Goal: Task Accomplishment & Management: Manage account settings

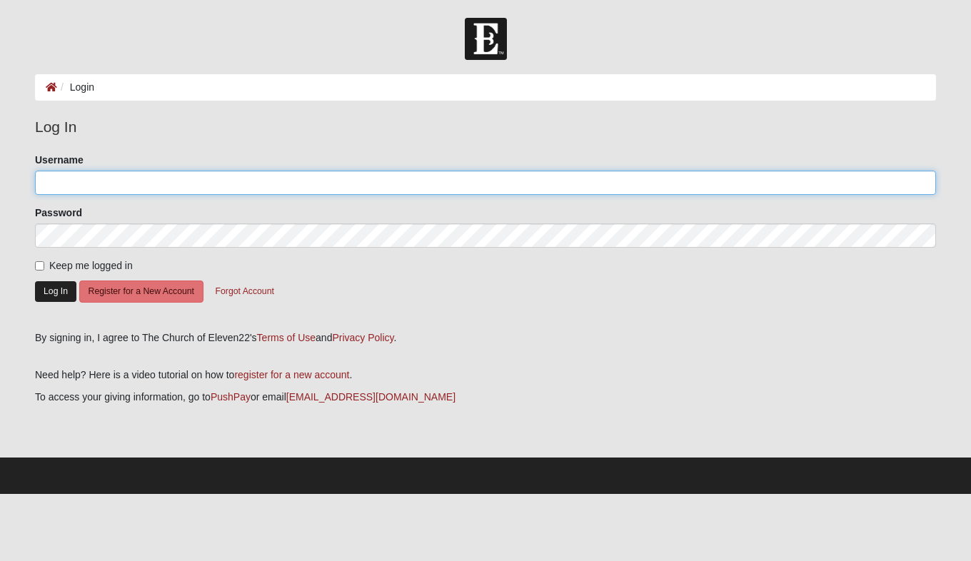
type input "stevehyrne"
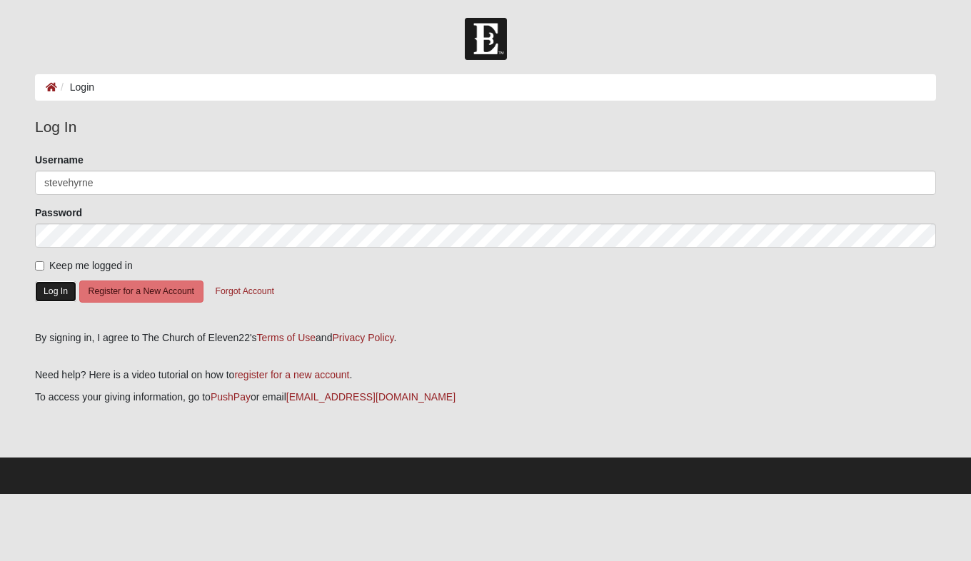
click at [62, 292] on button "Log In" at bounding box center [55, 291] width 41 height 21
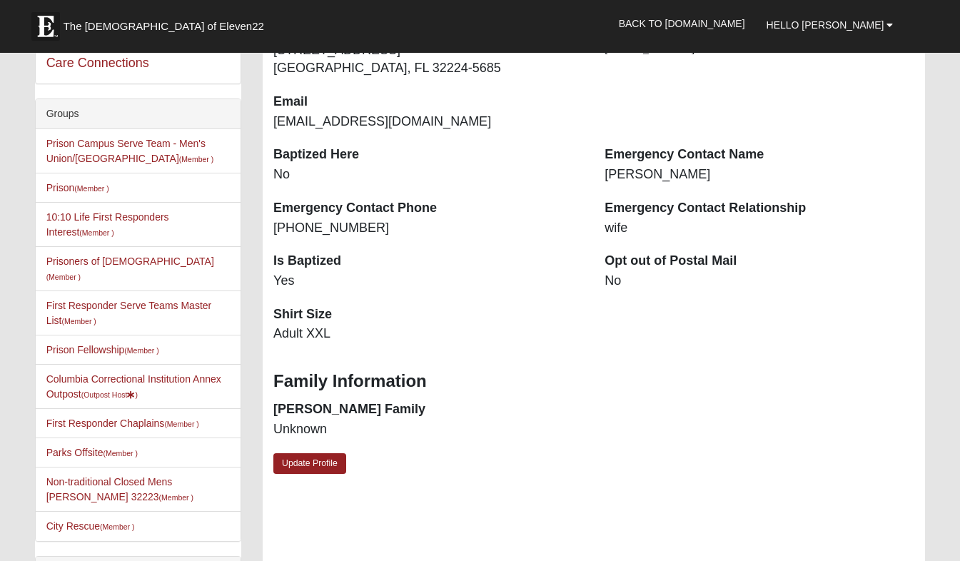
scroll to position [322, 0]
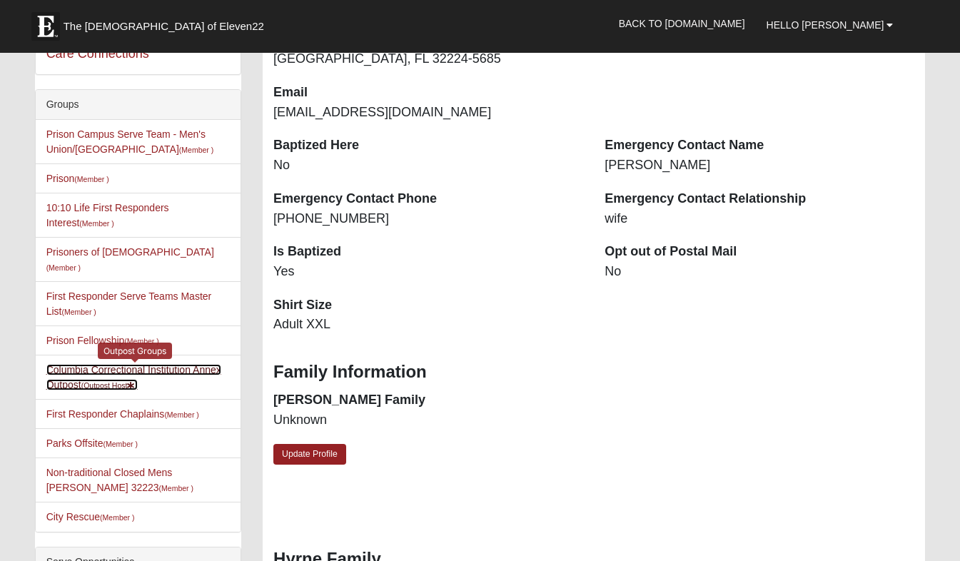
click at [203, 364] on link "Columbia Correctional Institution Annex Outpost (Outpost Host )" at bounding box center [133, 377] width 175 height 26
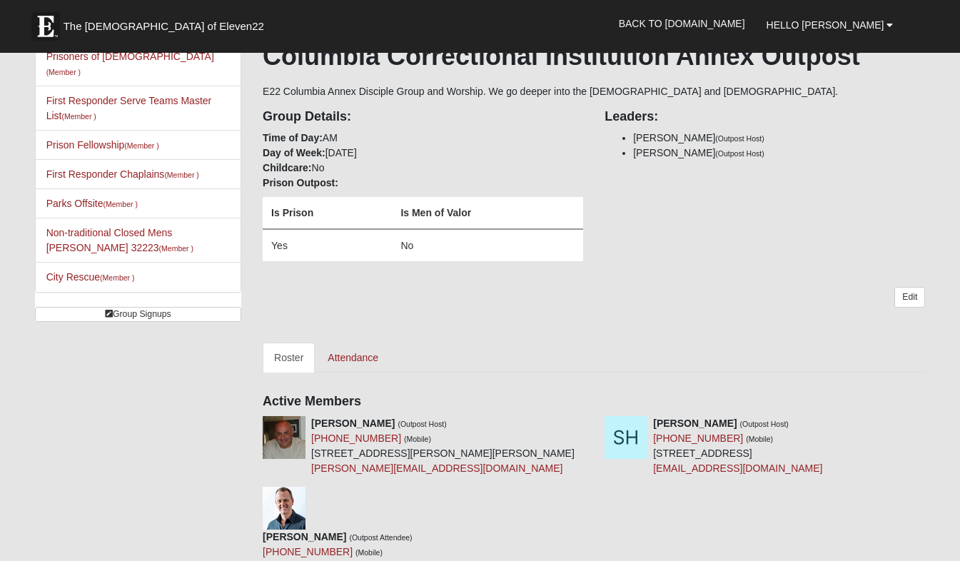
scroll to position [243, 0]
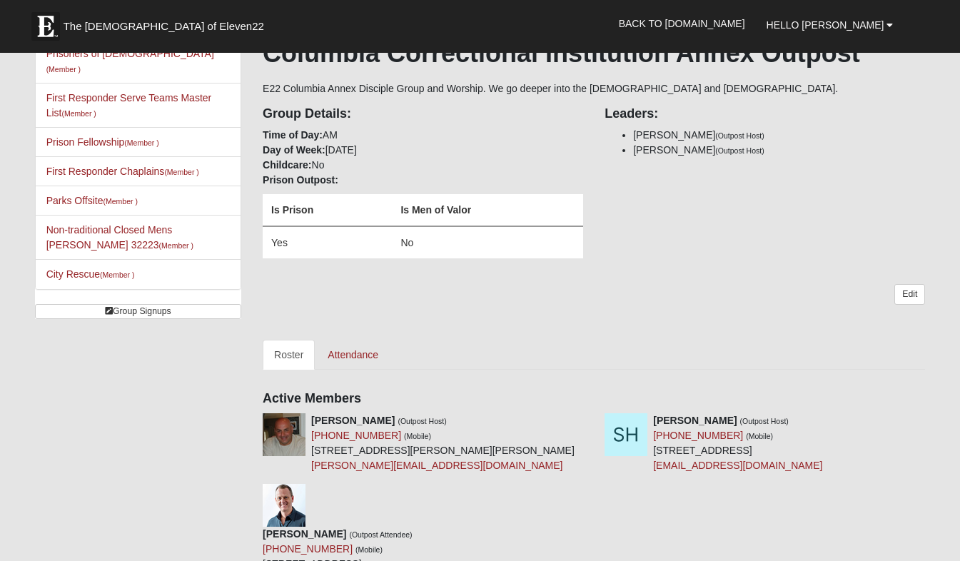
click at [941, 258] on form "The Church of Eleven22 Hello Steve My Account Log Out Back to COE22.com" at bounding box center [480, 390] width 960 height 1233
click at [370, 350] on link "Attendance" at bounding box center [353, 355] width 74 height 30
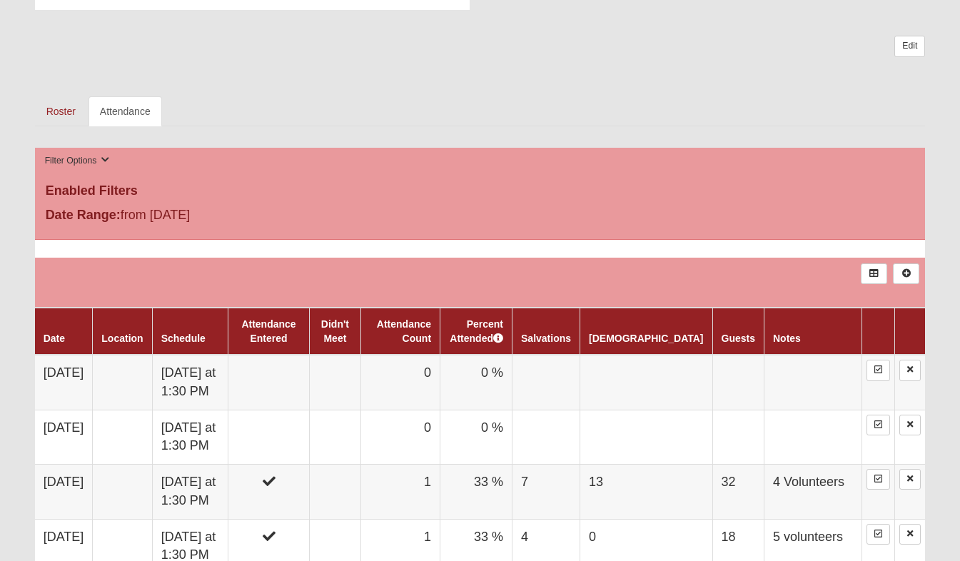
scroll to position [495, 0]
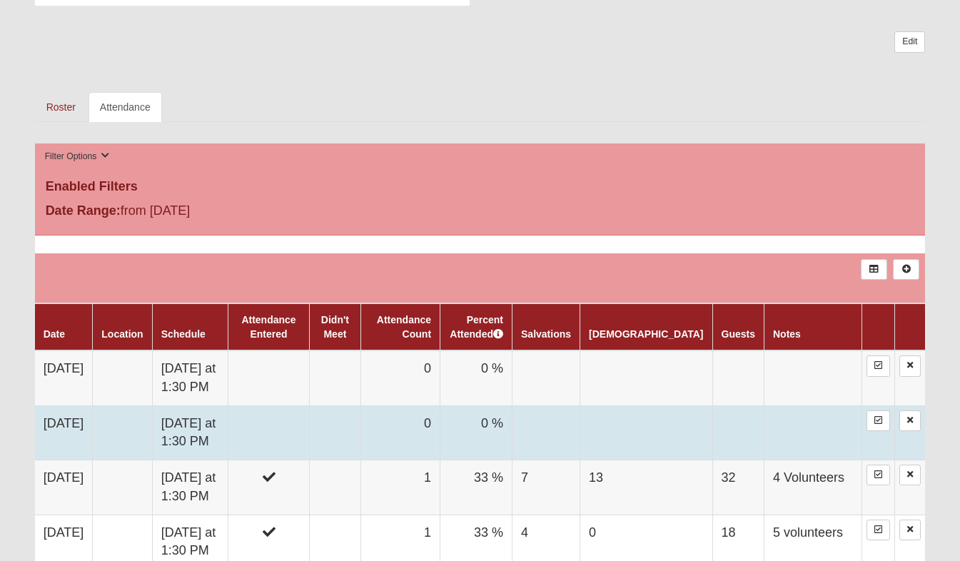
click at [310, 420] on td at bounding box center [268, 432] width 81 height 54
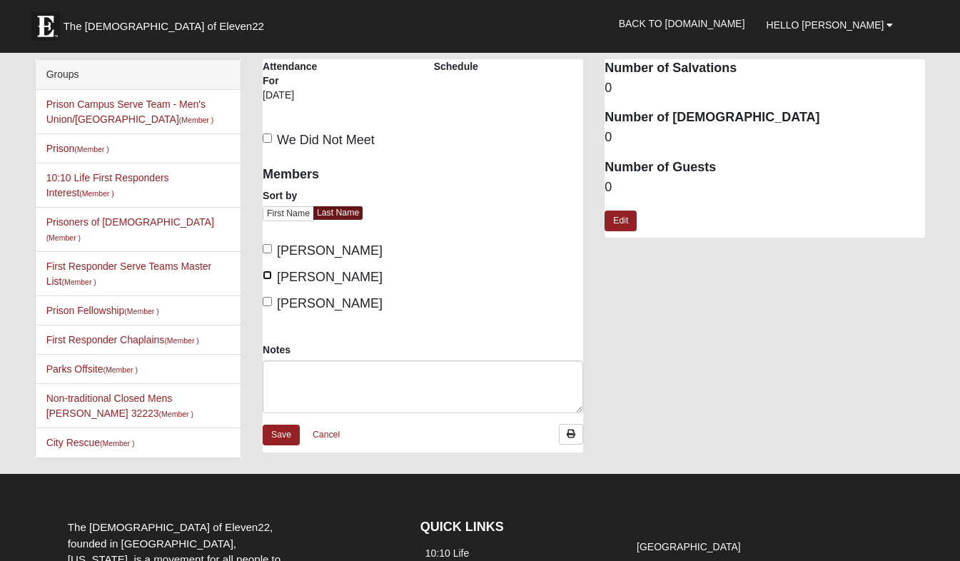
click at [271, 278] on input "Hyrne, Steve" at bounding box center [267, 275] width 9 height 9
checkbox input "true"
click at [306, 385] on textarea "Notes" at bounding box center [423, 386] width 320 height 53
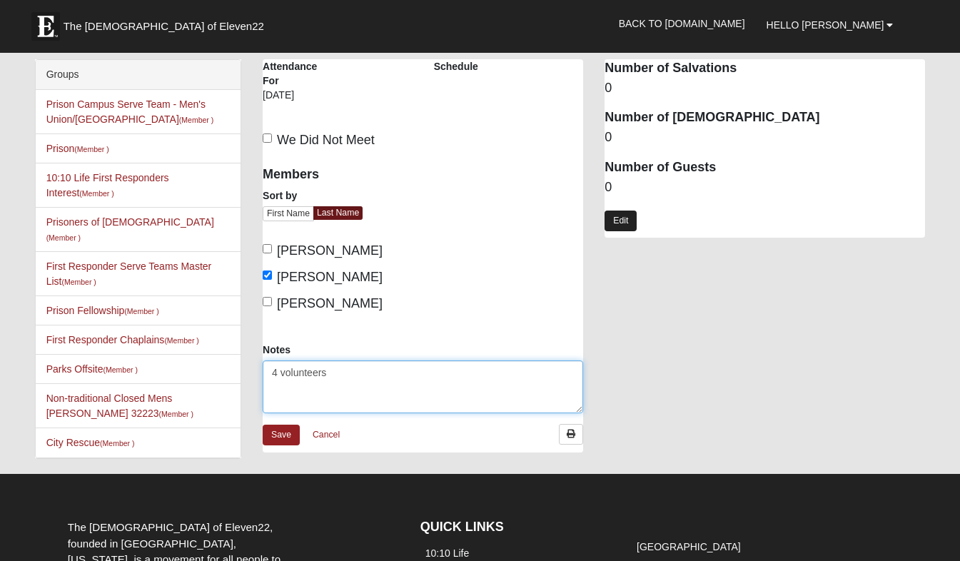
type textarea "4 volunteers"
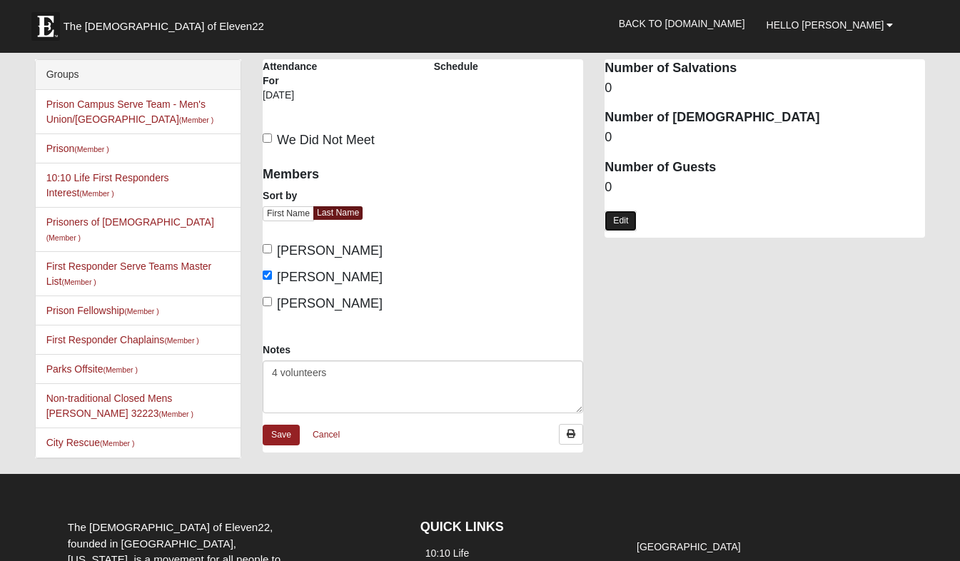
click at [624, 218] on link "Edit" at bounding box center [621, 221] width 32 height 21
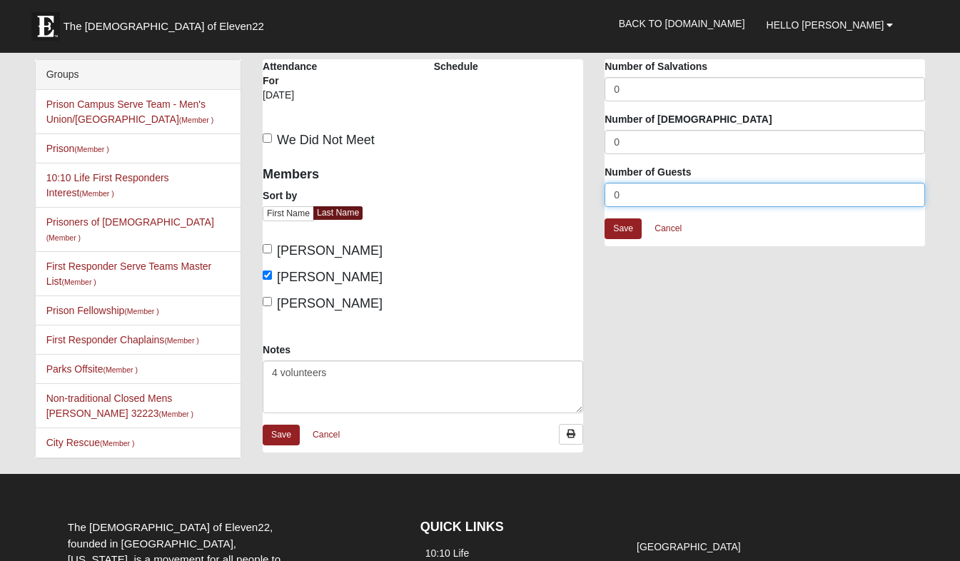
click at [624, 197] on input "0" at bounding box center [765, 195] width 320 height 24
type input "28"
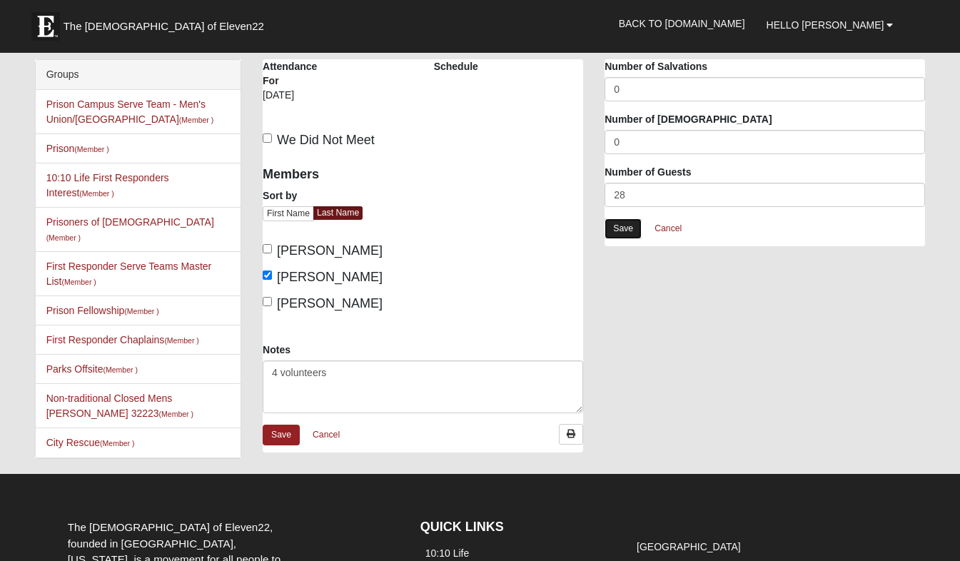
click at [627, 228] on link "Save" at bounding box center [623, 228] width 37 height 21
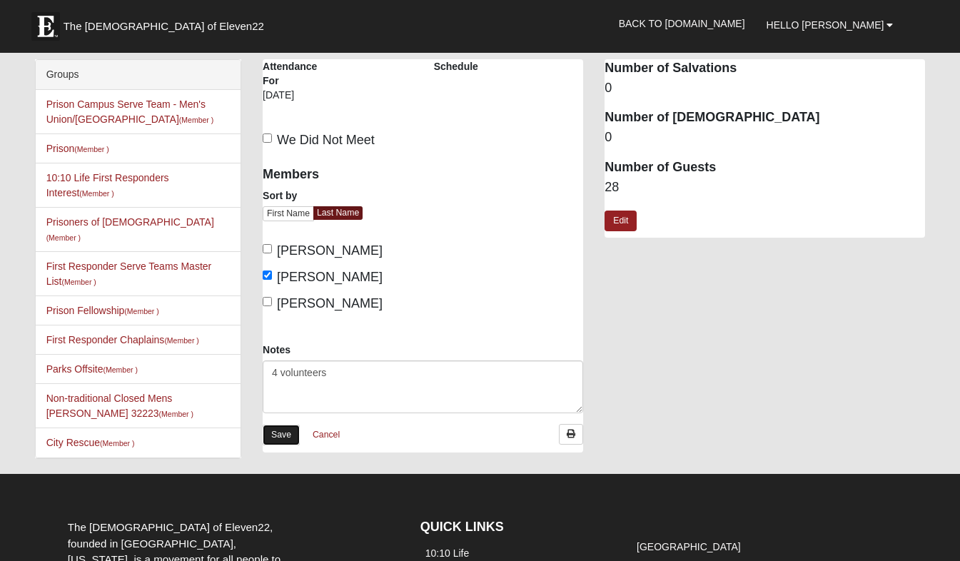
click at [291, 435] on link "Save" at bounding box center [281, 435] width 37 height 21
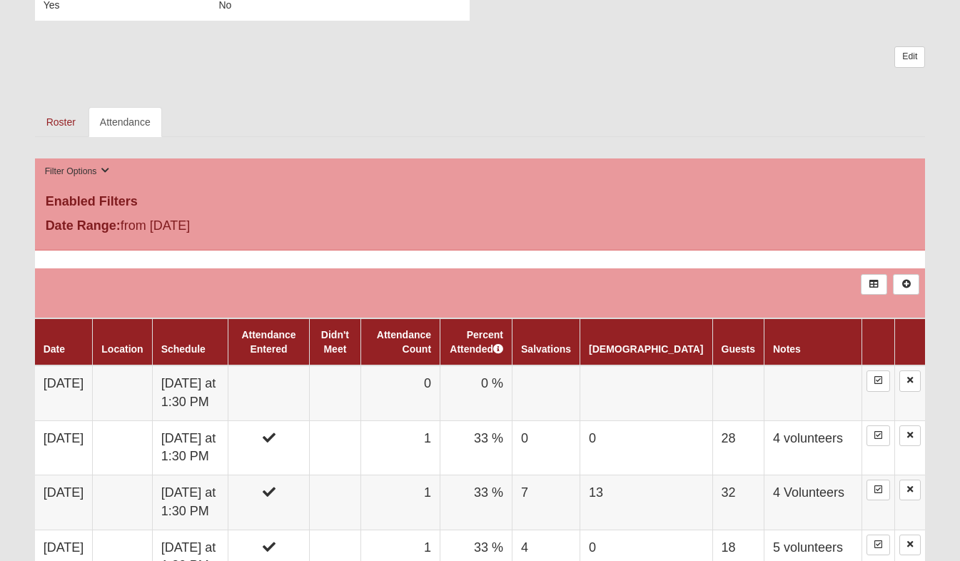
scroll to position [484, 0]
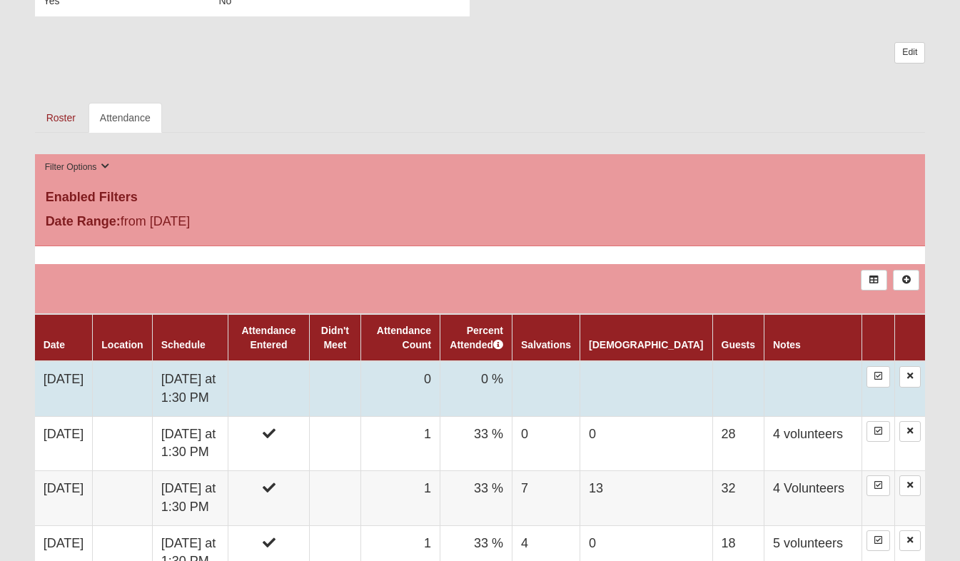
click at [303, 375] on td at bounding box center [268, 388] width 81 height 55
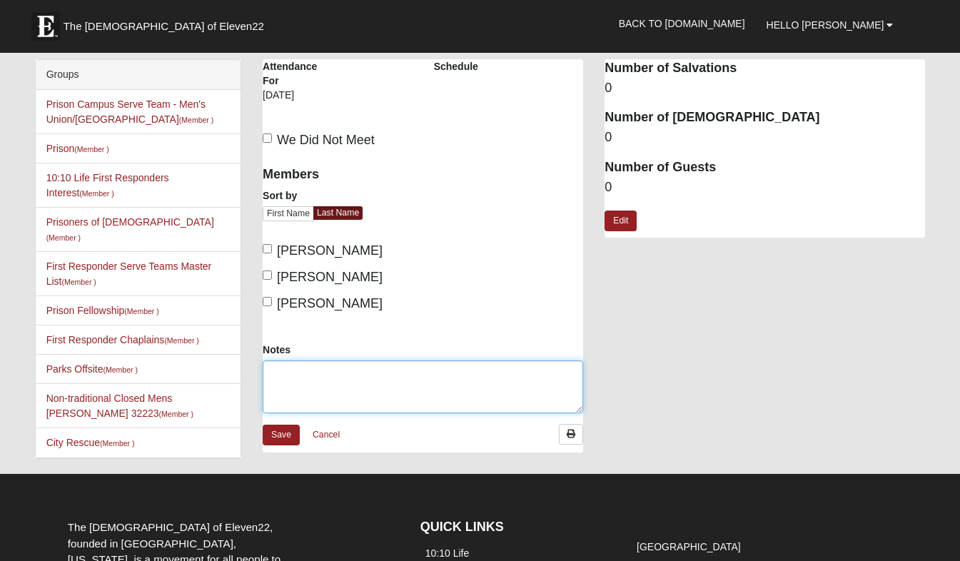
click at [301, 381] on textarea "Notes" at bounding box center [423, 386] width 320 height 53
type textarea "3 volunteers"
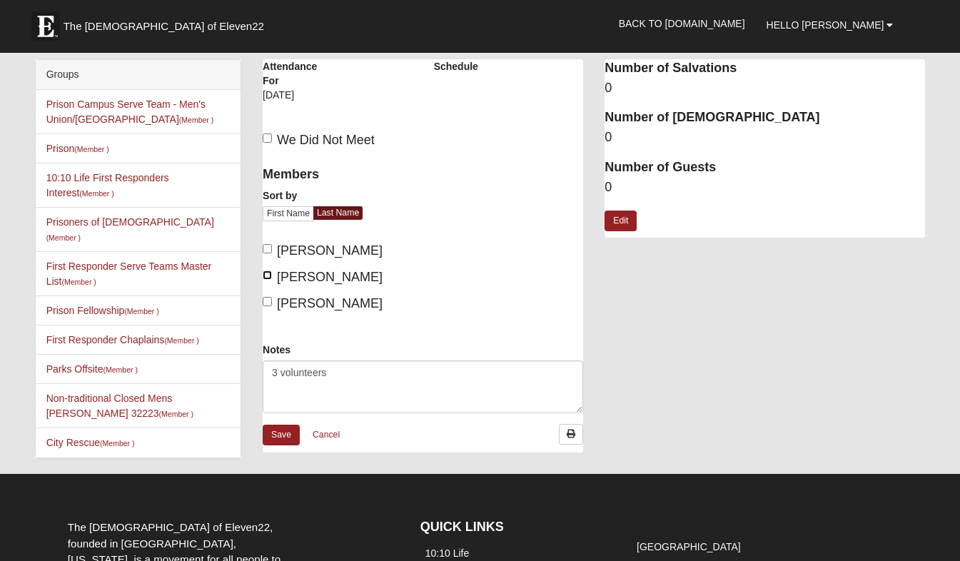
click at [269, 273] on input "Hyrne, Steve" at bounding box center [267, 275] width 9 height 9
checkbox input "true"
click at [605, 224] on link "Edit" at bounding box center [621, 221] width 32 height 21
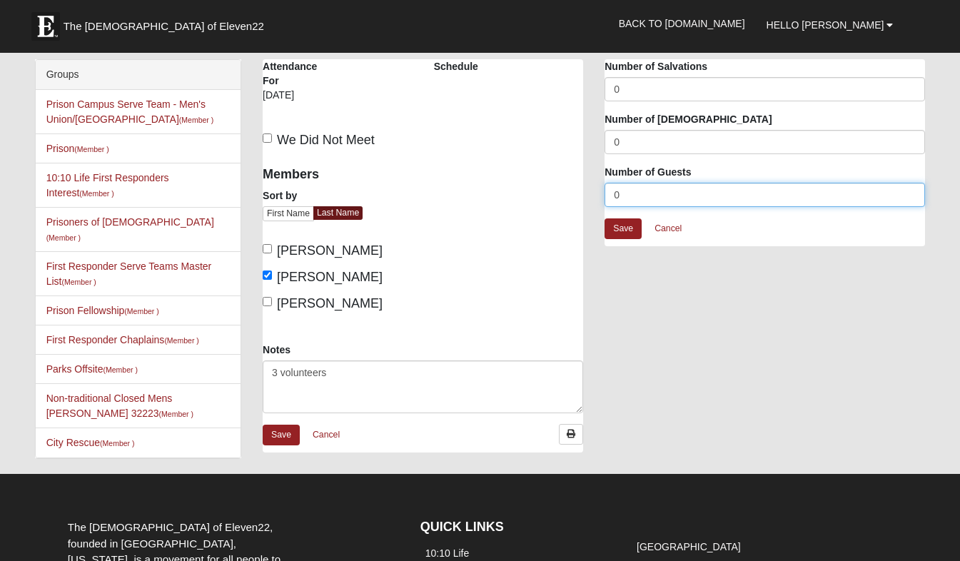
click at [626, 198] on input "0" at bounding box center [765, 195] width 320 height 24
type input "28"
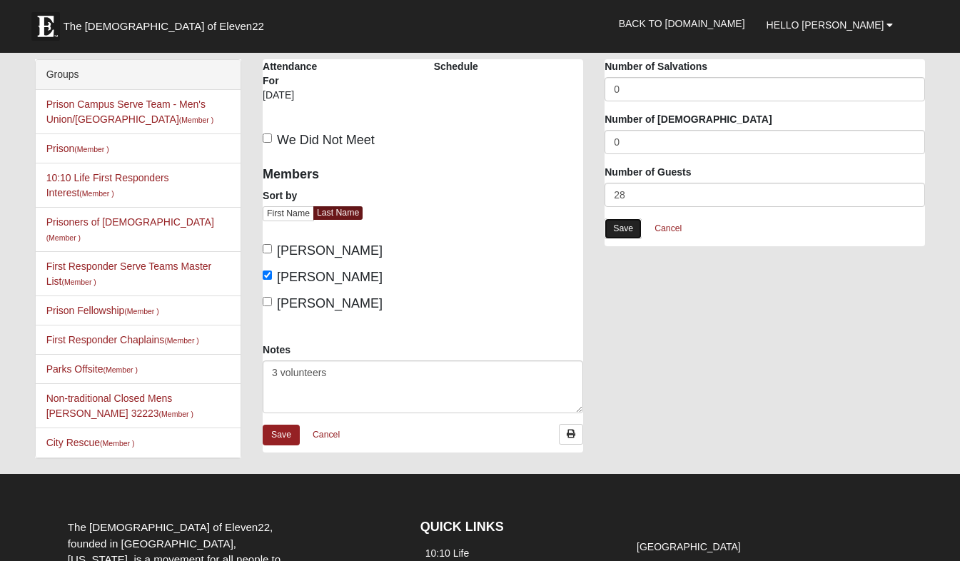
click at [625, 231] on link "Save" at bounding box center [623, 228] width 37 height 21
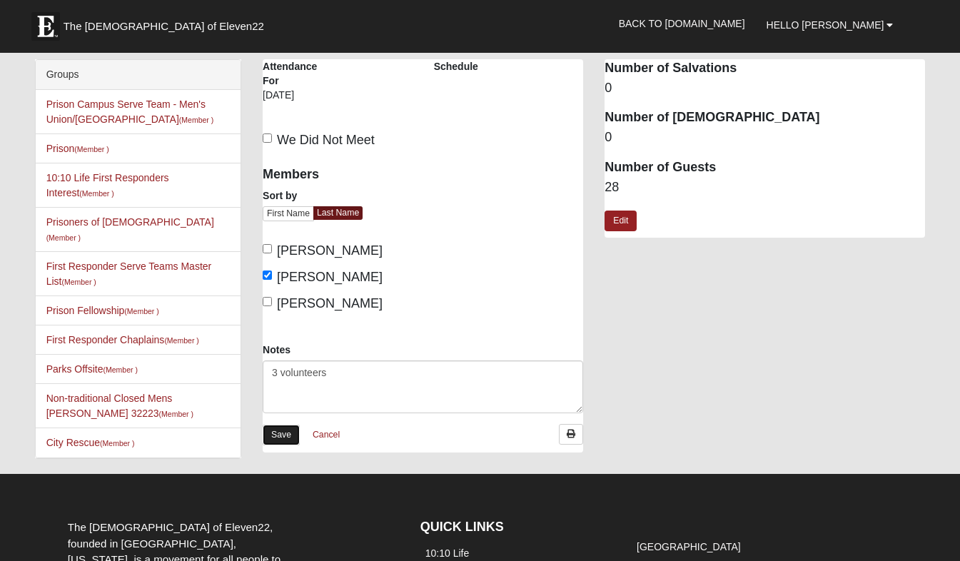
click at [288, 433] on link "Save" at bounding box center [281, 435] width 37 height 21
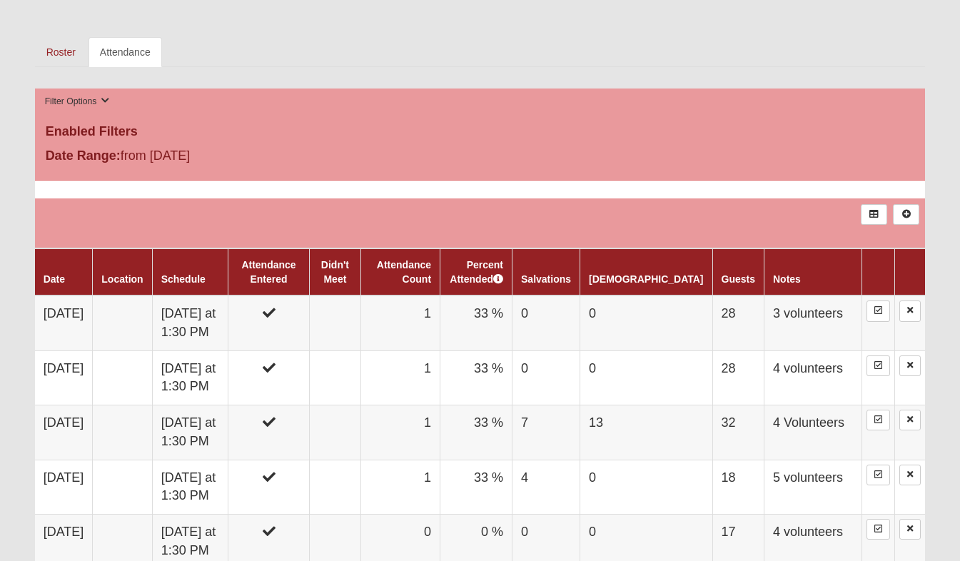
scroll to position [510, 0]
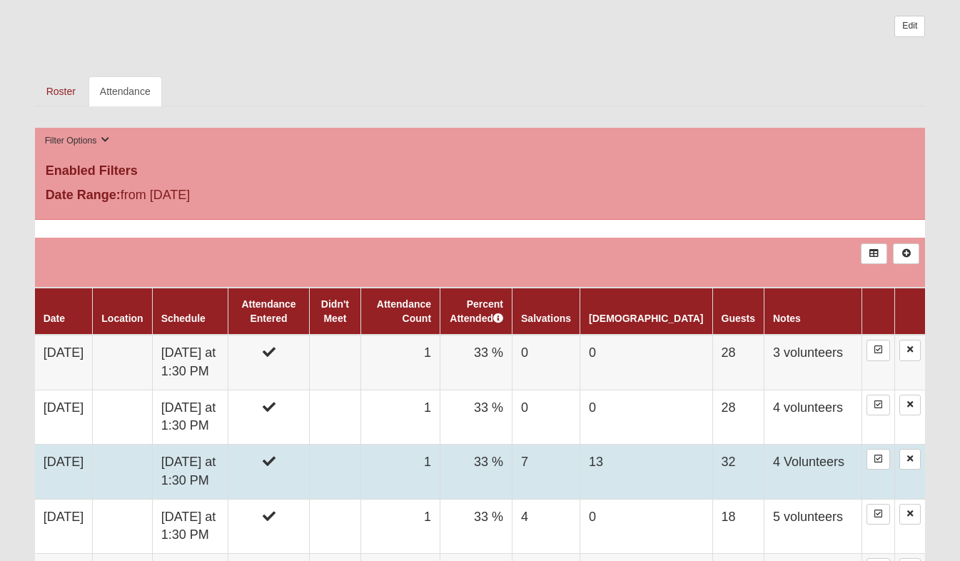
click at [119, 458] on td at bounding box center [122, 472] width 59 height 54
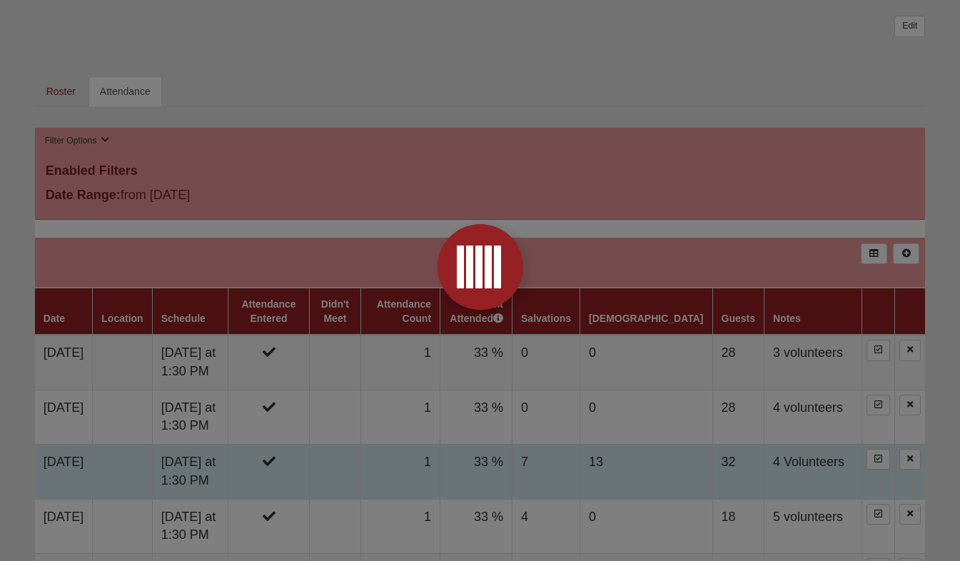
scroll to position [503, 0]
